Goal: Information Seeking & Learning: Check status

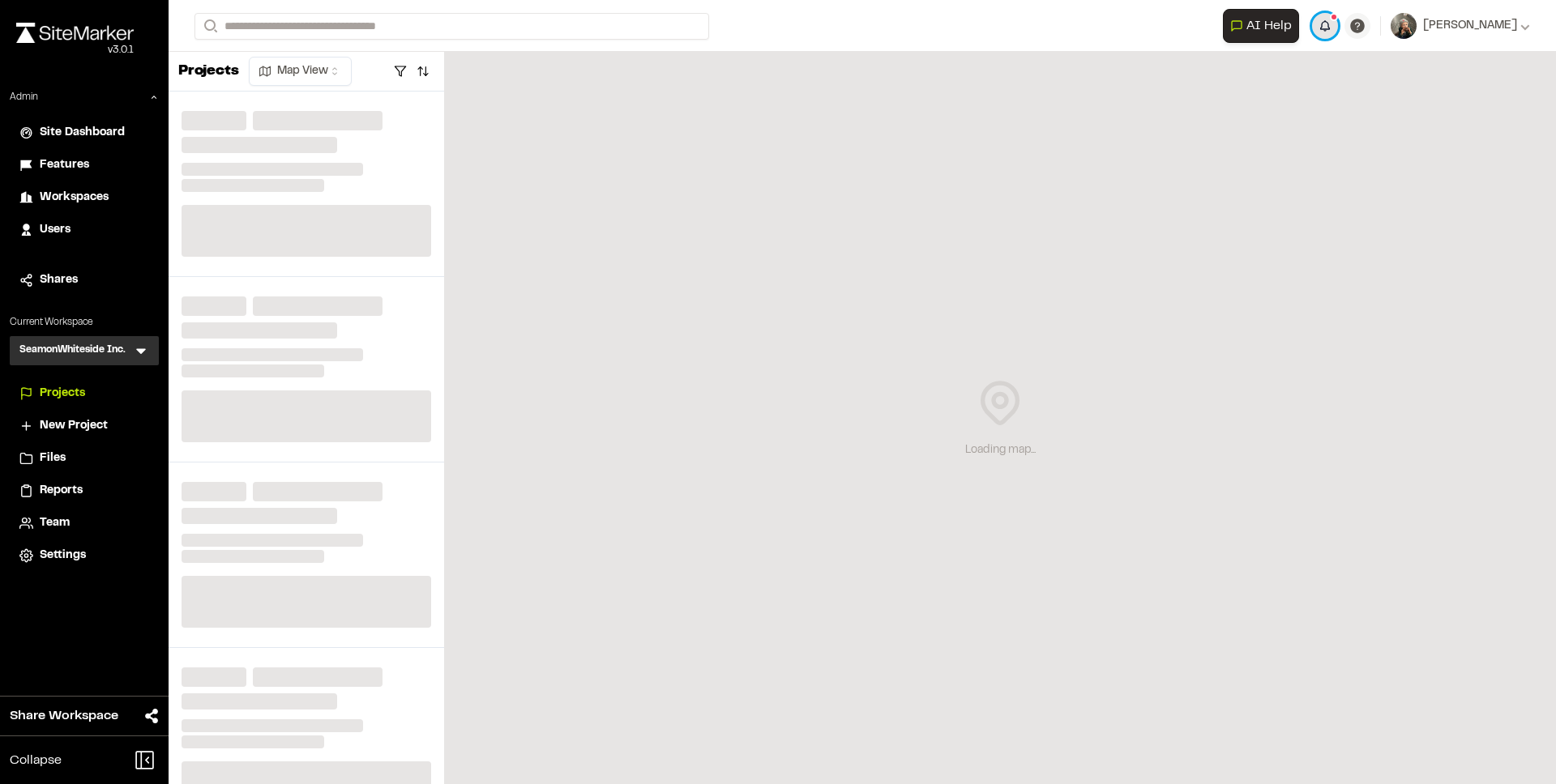
click at [1338, 28] on button "button" at bounding box center [1325, 25] width 26 height 25
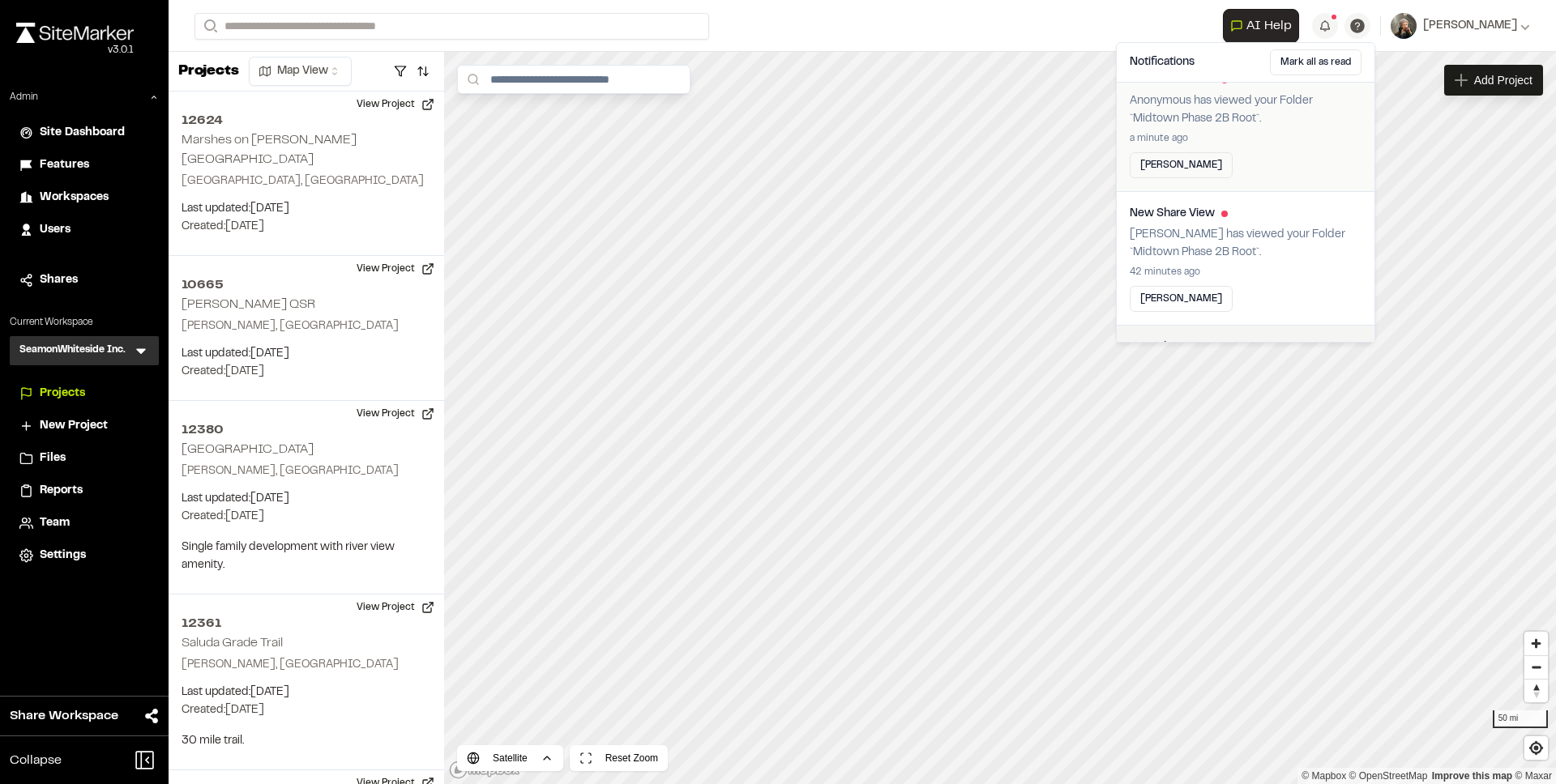
scroll to position [182, 0]
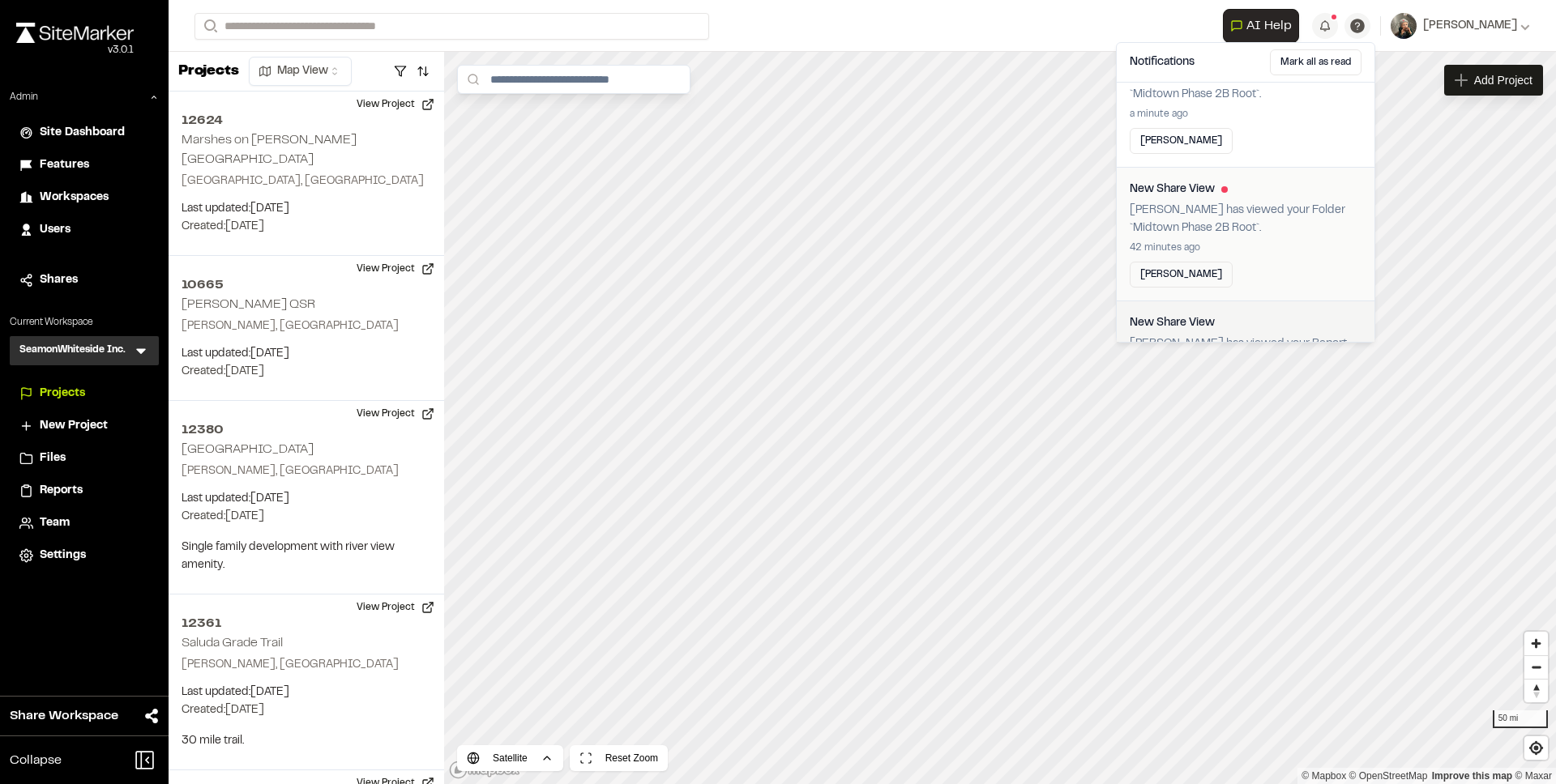
click at [1267, 203] on p "[PERSON_NAME] has viewed your Folder `Midtown Phase 2B Root`." at bounding box center [1245, 219] width 231 height 36
click at [1250, 205] on p "[PERSON_NAME] has viewed your Folder `Midtown Phase 2B Root`." at bounding box center [1245, 208] width 231 height 36
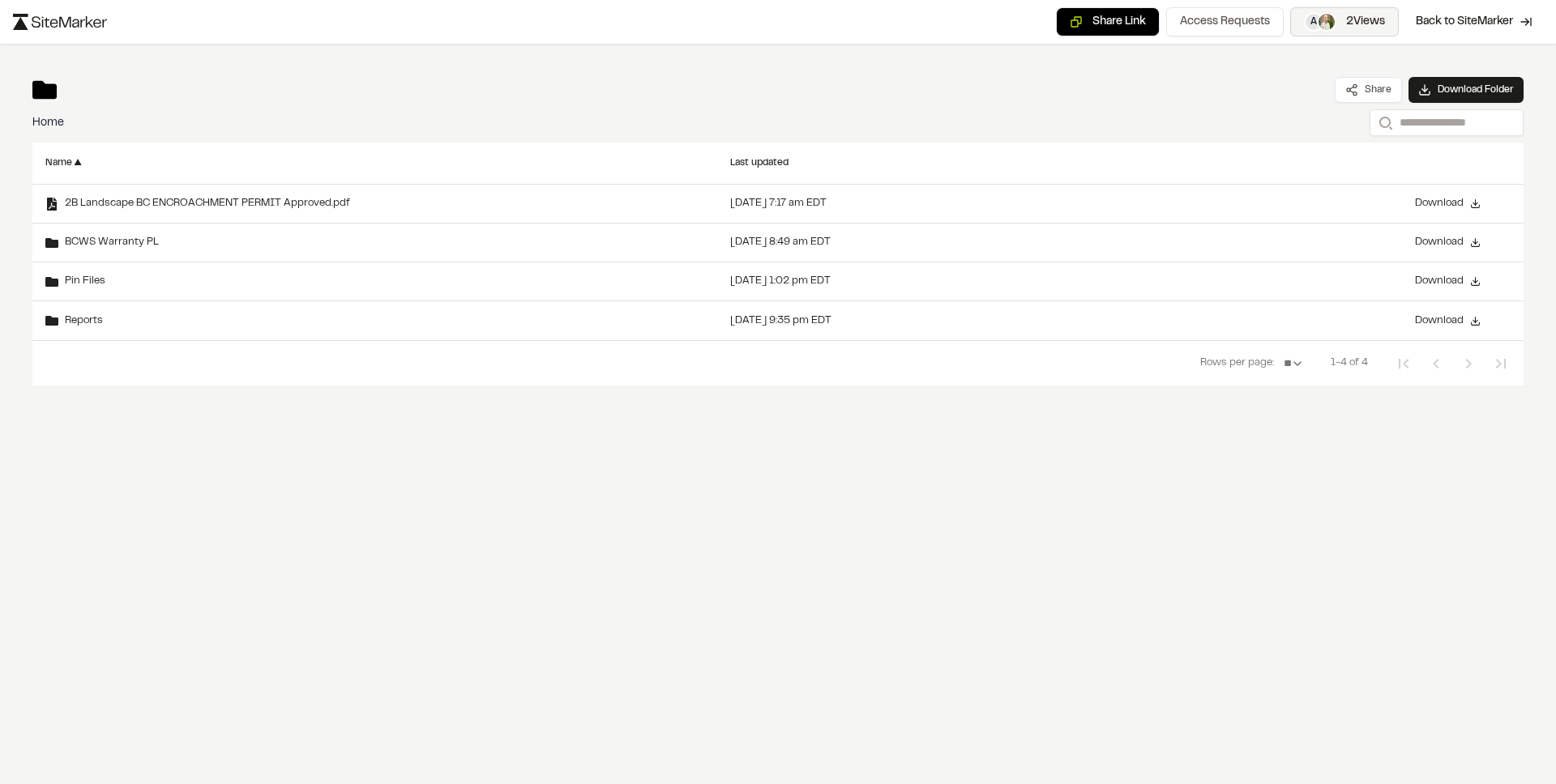
click at [1327, 20] on img "button" at bounding box center [1326, 22] width 16 height 16
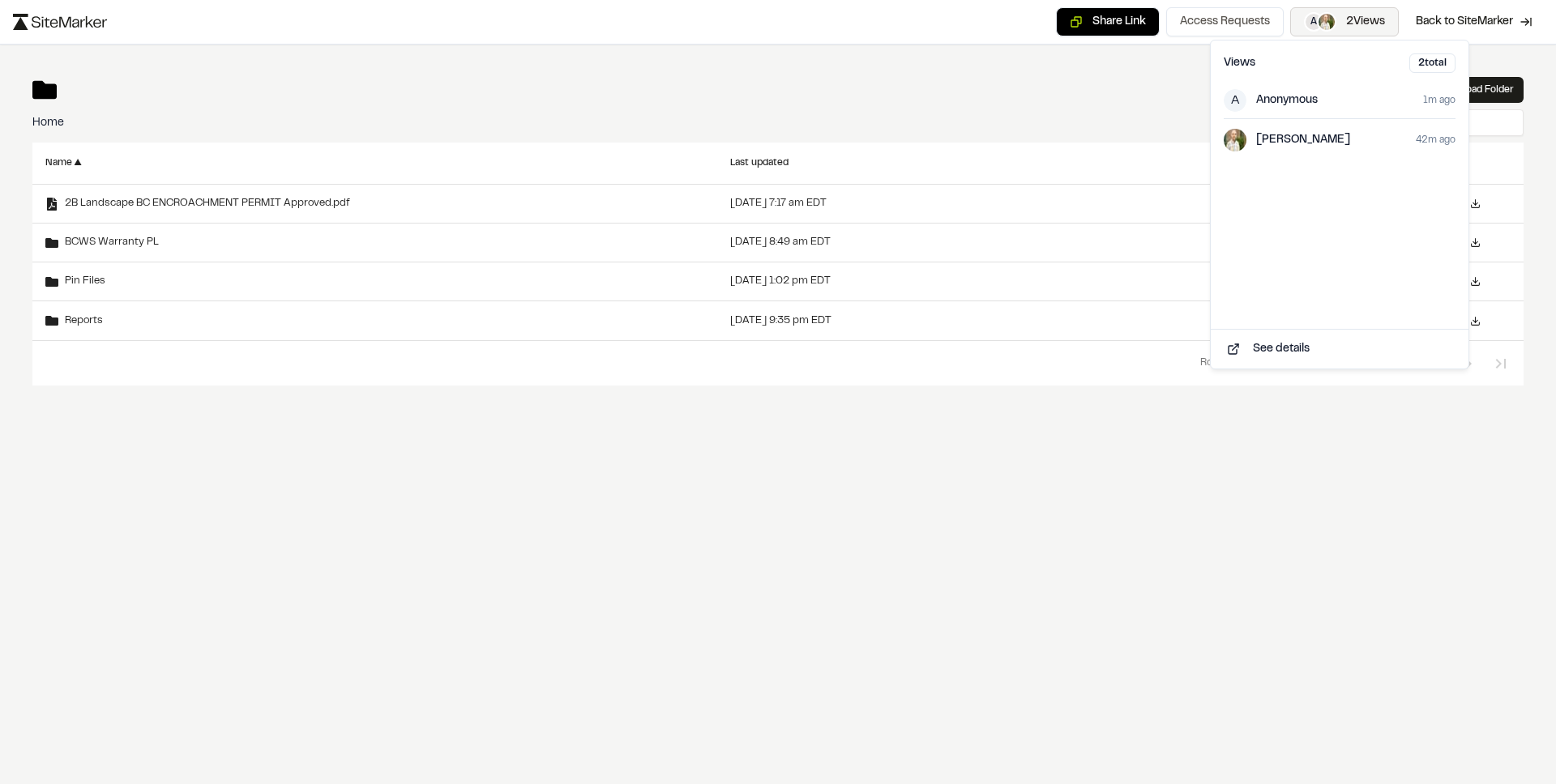
click at [1327, 20] on img "button" at bounding box center [1326, 22] width 16 height 16
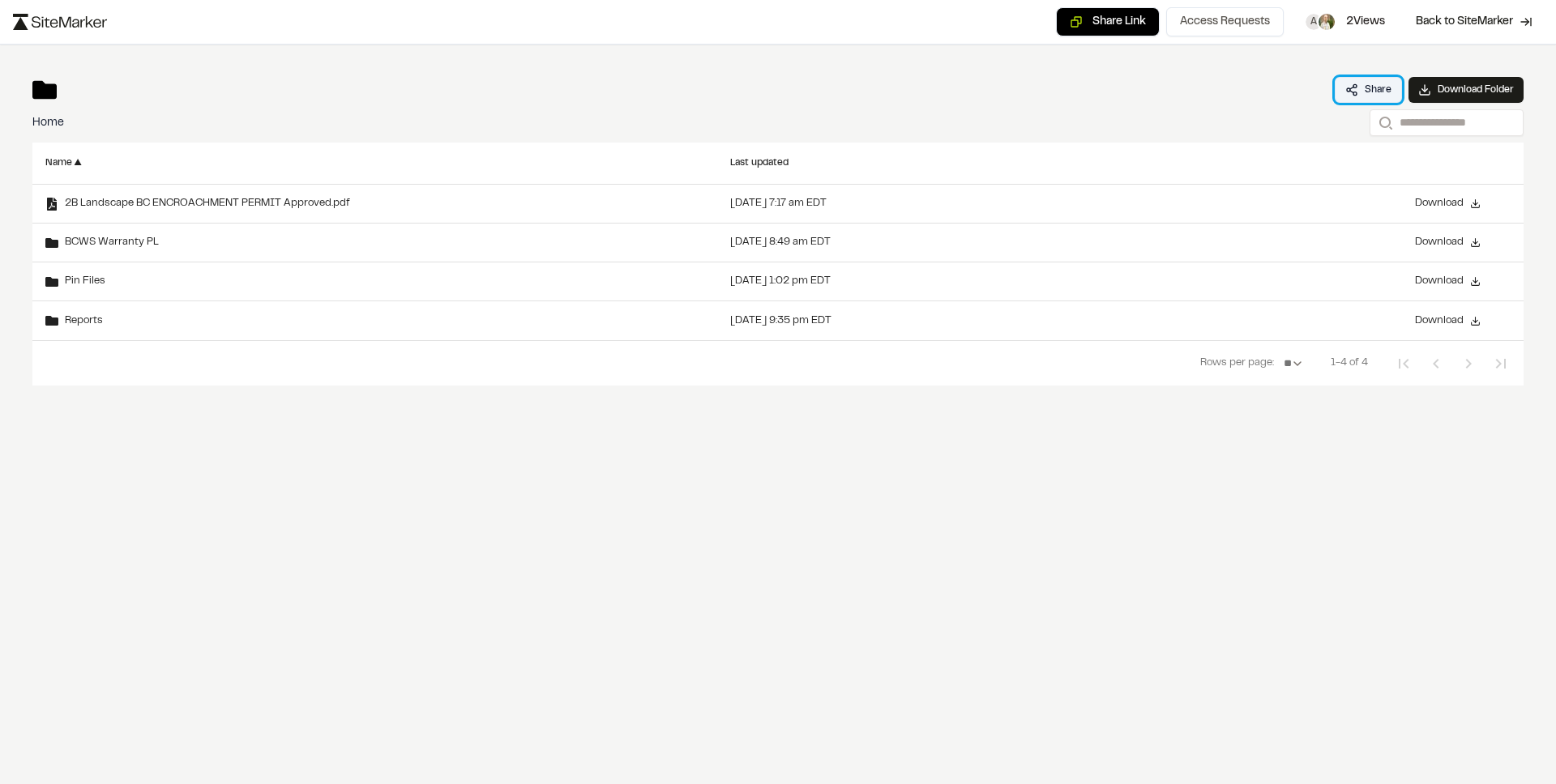
click at [1354, 85] on button "Share" at bounding box center [1368, 90] width 67 height 25
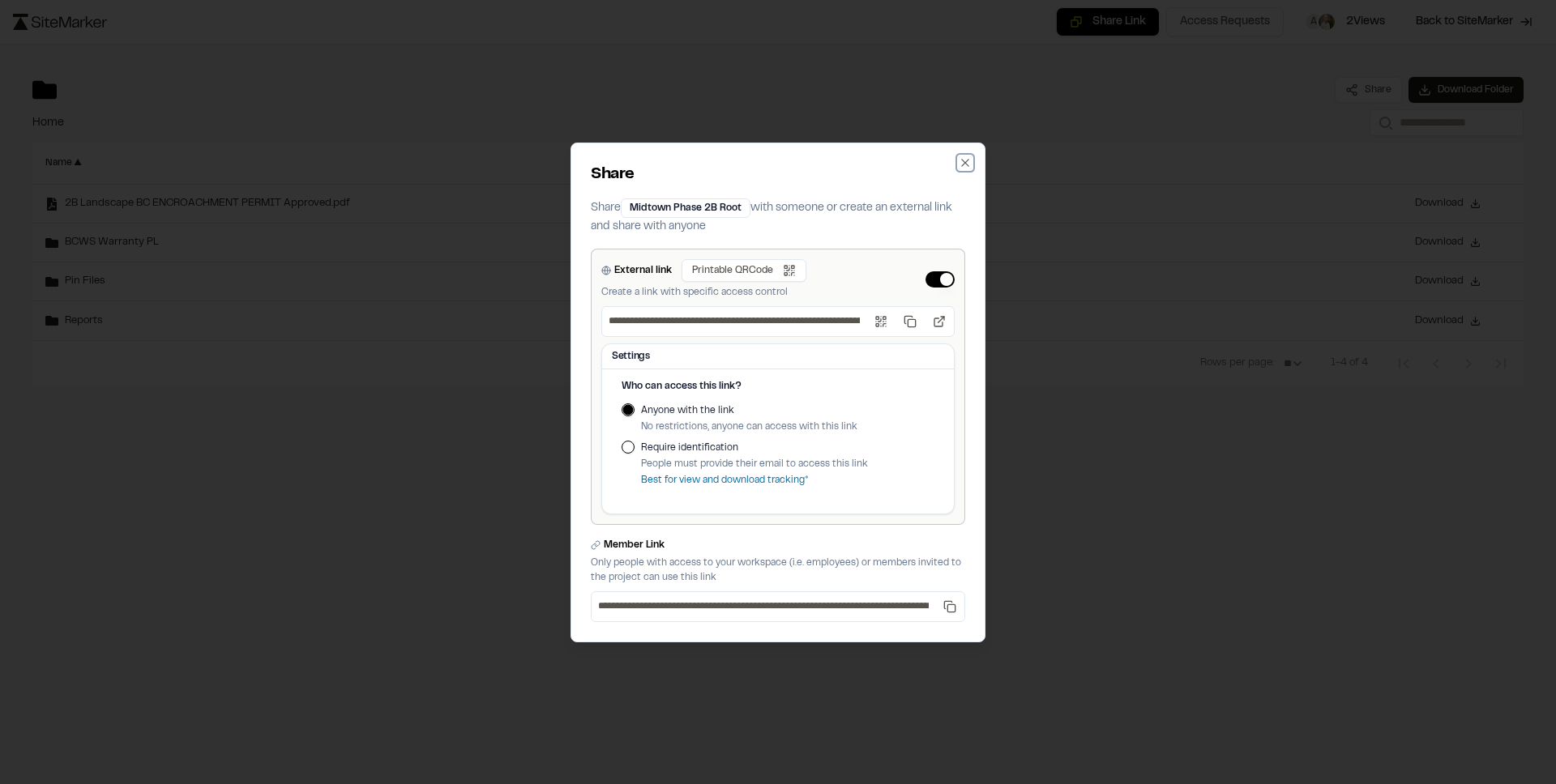
click at [963, 157] on icon "button" at bounding box center [965, 163] width 13 height 13
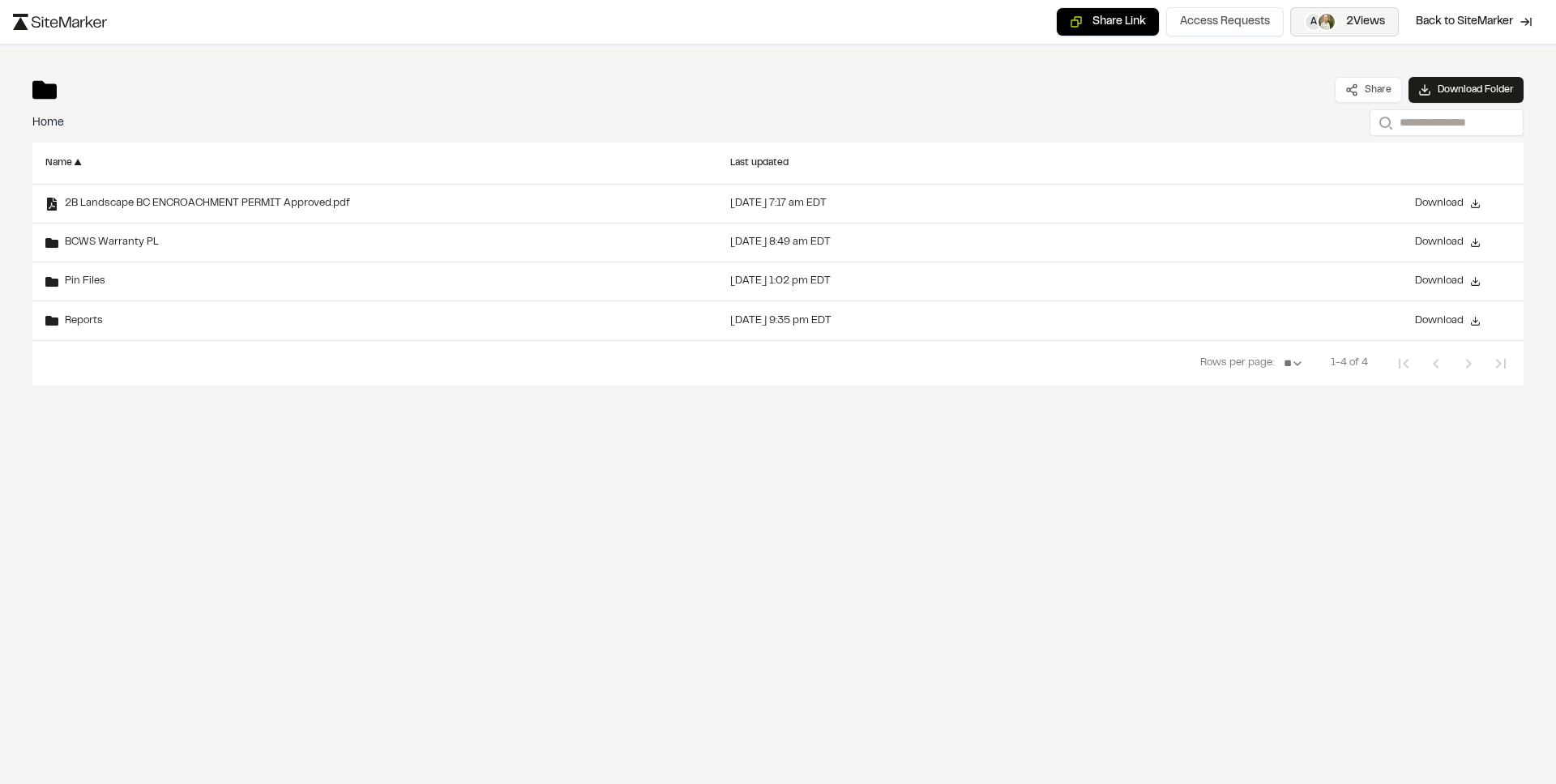
click at [1337, 16] on button "A 2 Views" at bounding box center [1344, 22] width 108 height 29
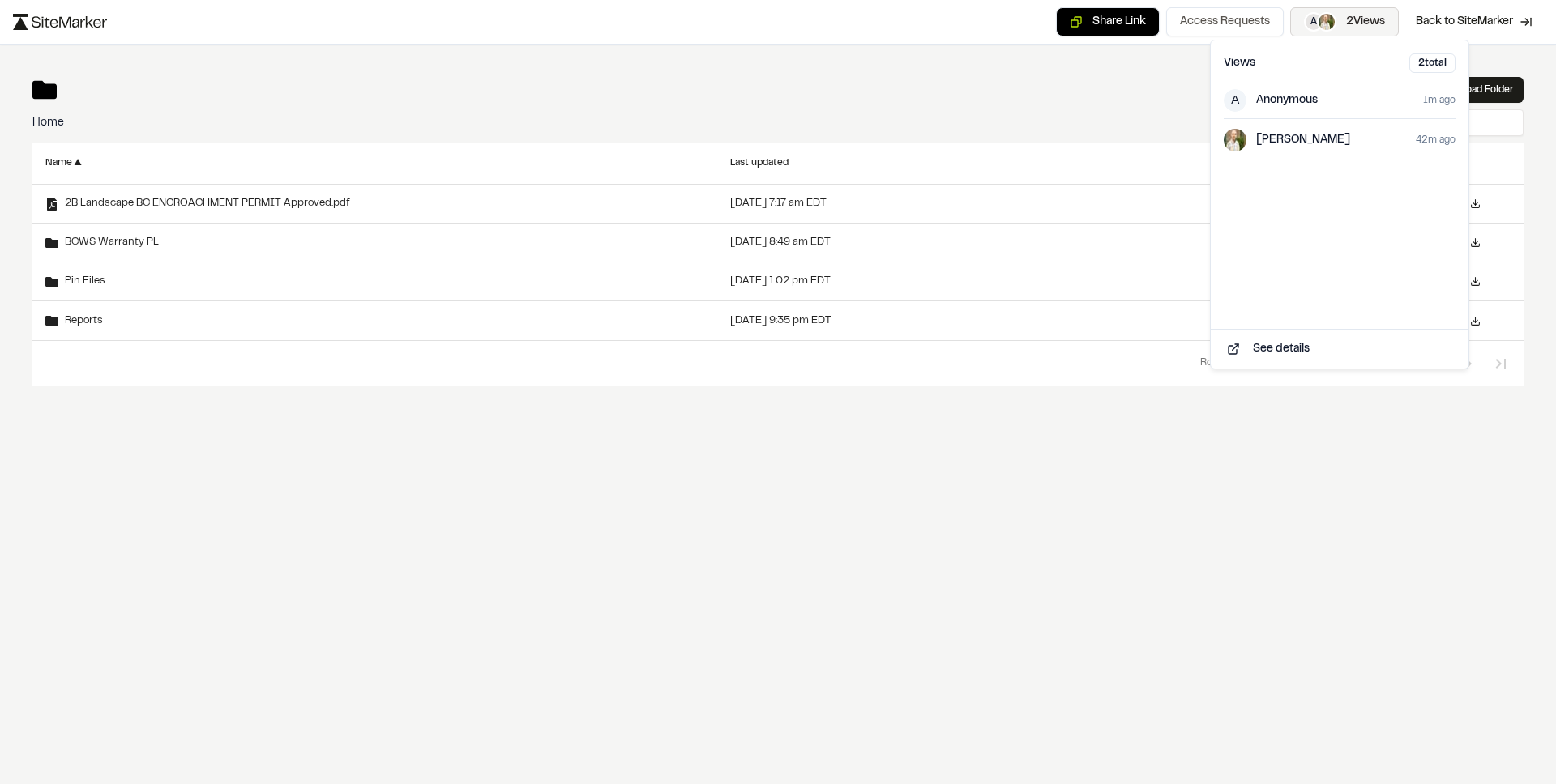
click at [1337, 16] on button "A 2 Views" at bounding box center [1344, 22] width 108 height 29
